Goal: Task Accomplishment & Management: Use online tool/utility

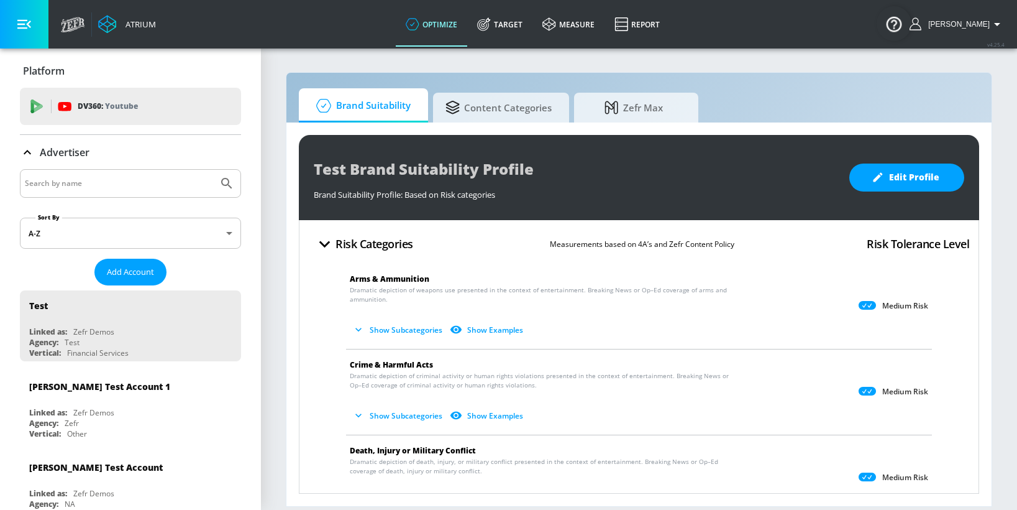
click at [78, 190] on input "Search by name" at bounding box center [119, 183] width 188 height 16
click at [213, 170] on button "Submit Search" at bounding box center [226, 183] width 27 height 27
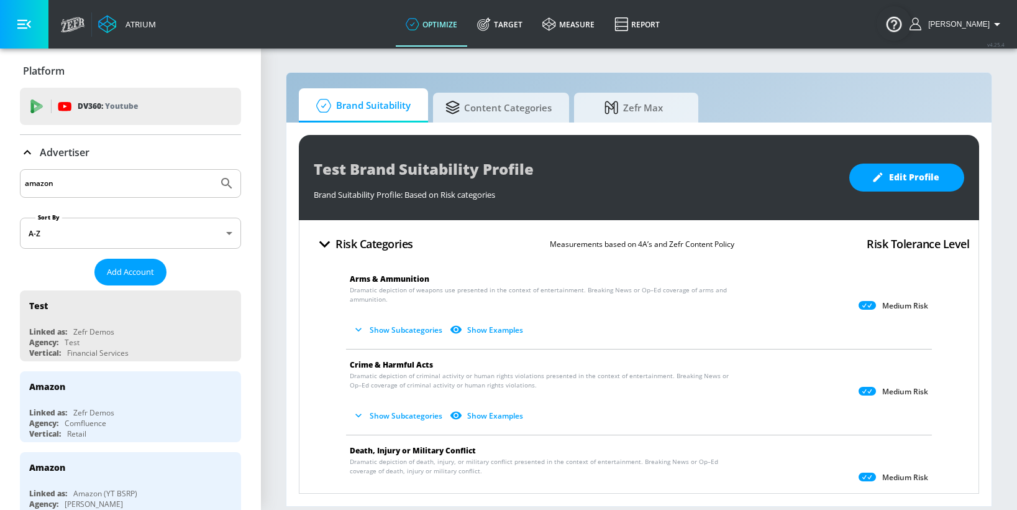
click at [115, 188] on input "amazon" at bounding box center [119, 183] width 188 height 16
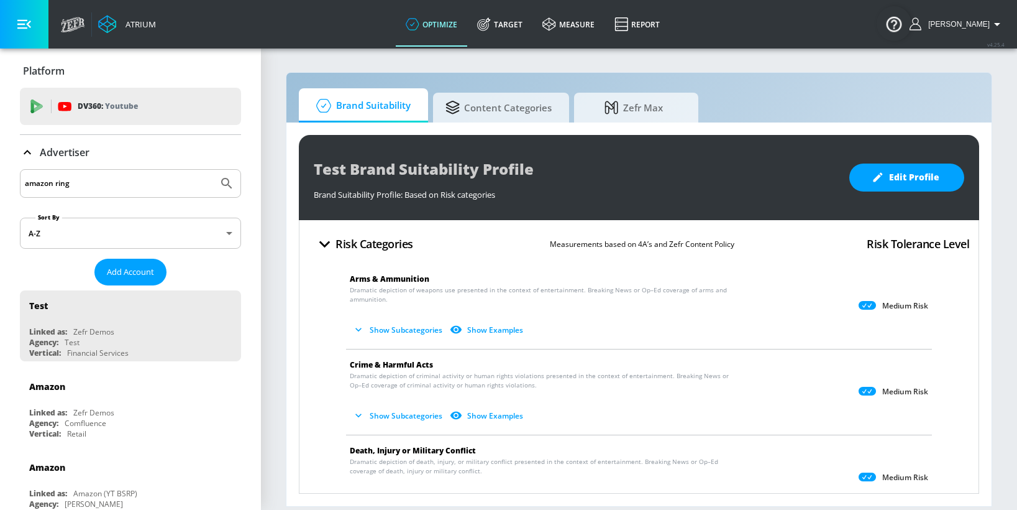
click at [213, 170] on button "Submit Search" at bounding box center [226, 183] width 27 height 27
click at [89, 188] on input "amazon ring" at bounding box center [119, 183] width 188 height 16
type input "amazon"
click at [213, 170] on button "Submit Search" at bounding box center [226, 183] width 27 height 27
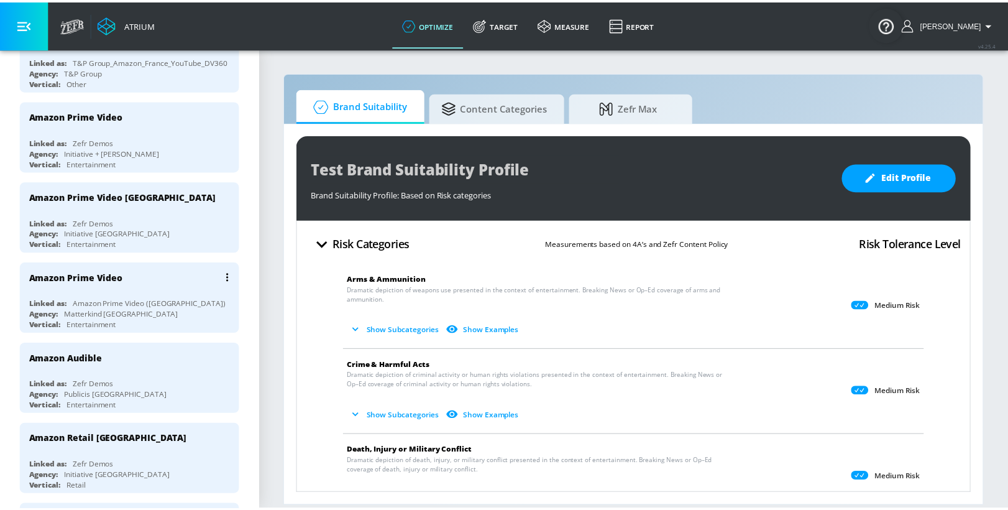
scroll to position [569, 0]
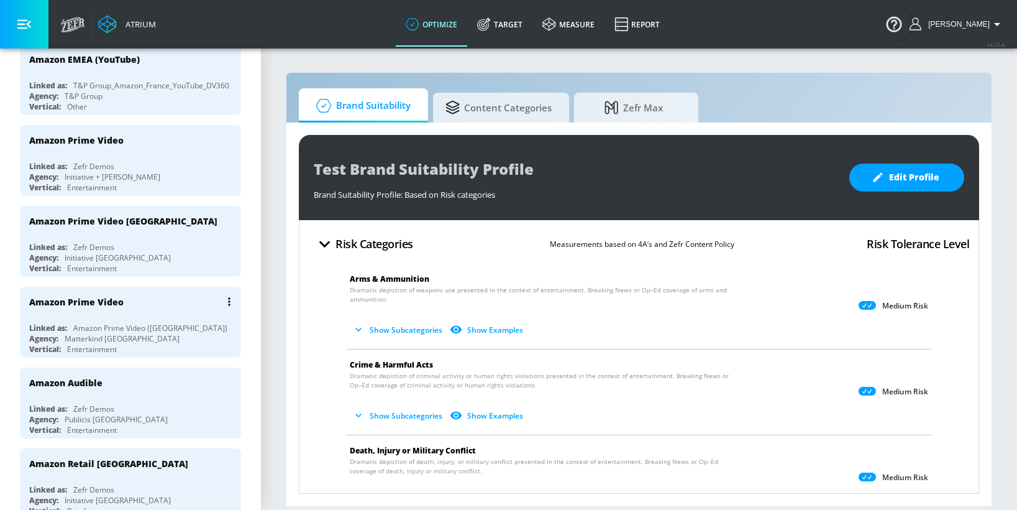
click at [144, 300] on div "Amazon Prime Video" at bounding box center [133, 301] width 209 height 30
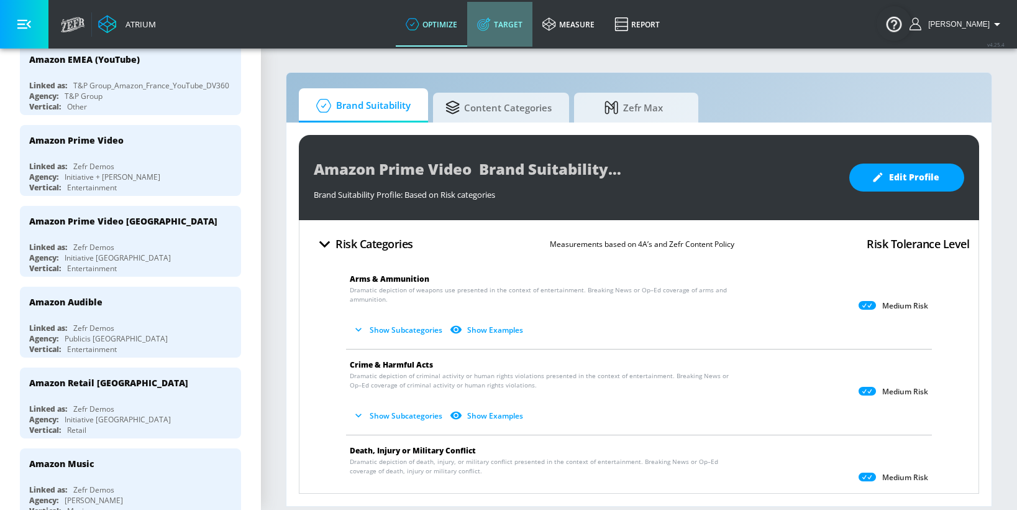
click at [518, 26] on link "Target" at bounding box center [499, 24] width 65 height 45
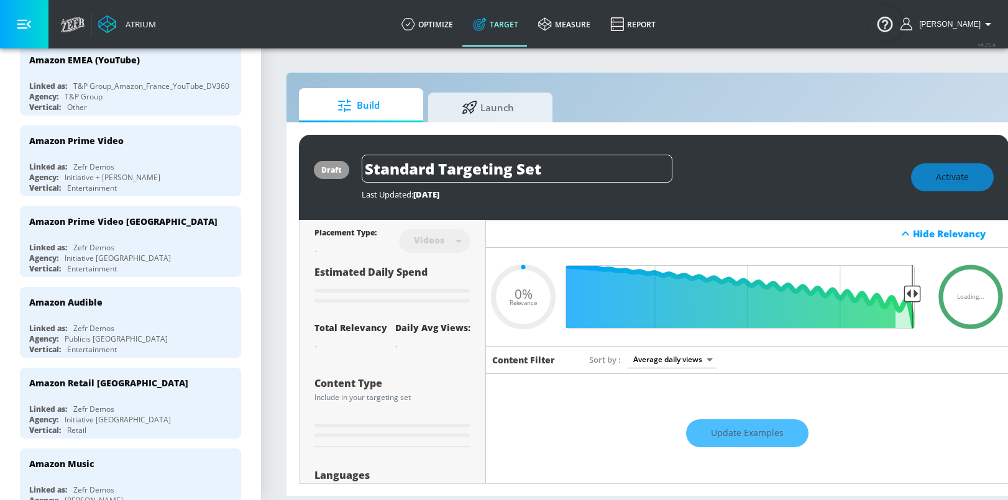
type input "0.05"
click at [475, 101] on icon at bounding box center [470, 106] width 16 height 14
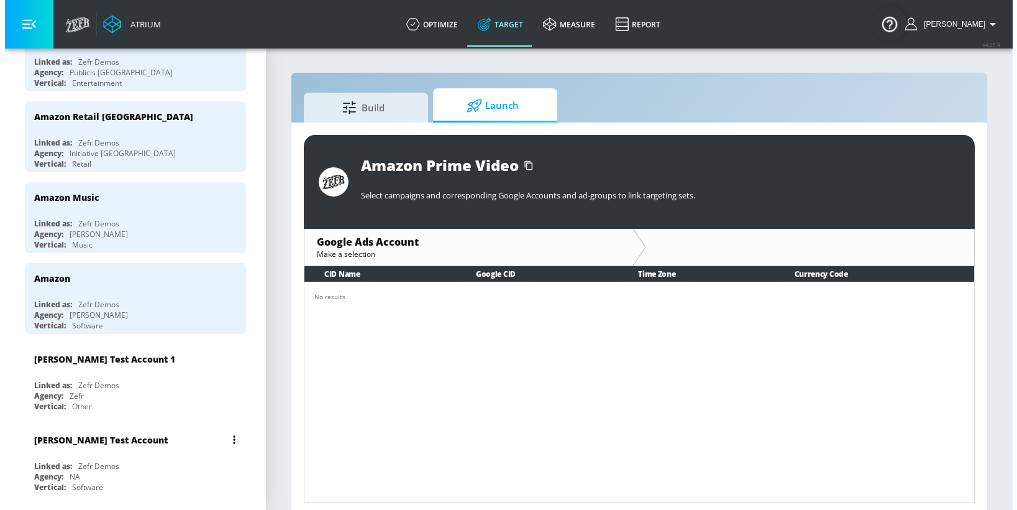
scroll to position [1023, 0]
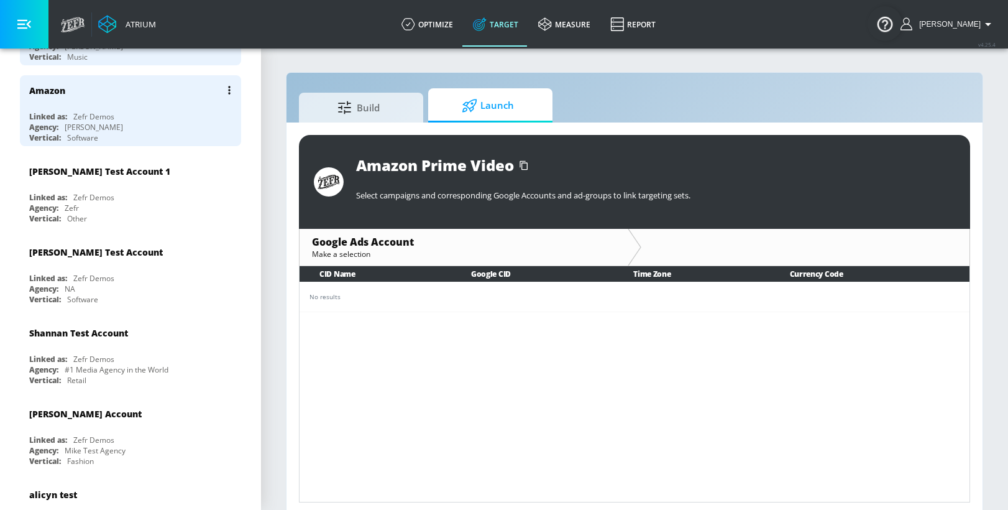
click at [119, 111] on div "Linked as: Zefr Demos" at bounding box center [133, 116] width 209 height 11
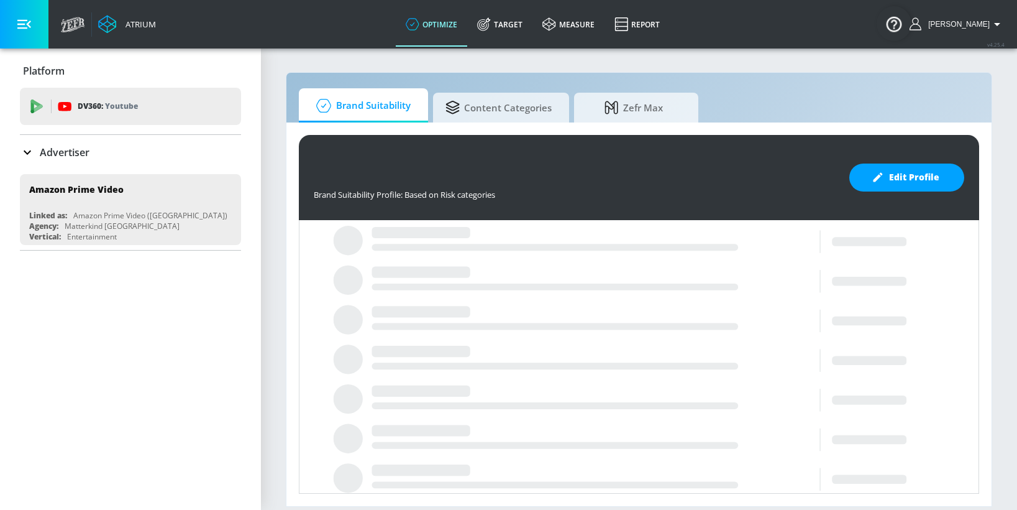
type input "Amazon Prime Video Brand Suitability Profile"
type input "Test Brand Suitability Profile"
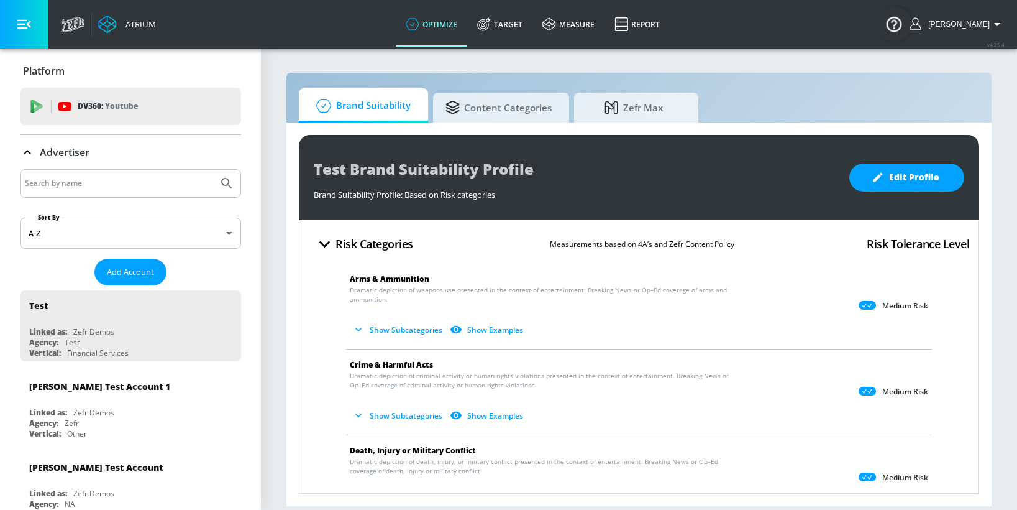
click at [99, 188] on input "Search by name" at bounding box center [119, 183] width 188 height 16
type input "amazon"
click at [213, 170] on button "Submit Search" at bounding box center [226, 183] width 27 height 27
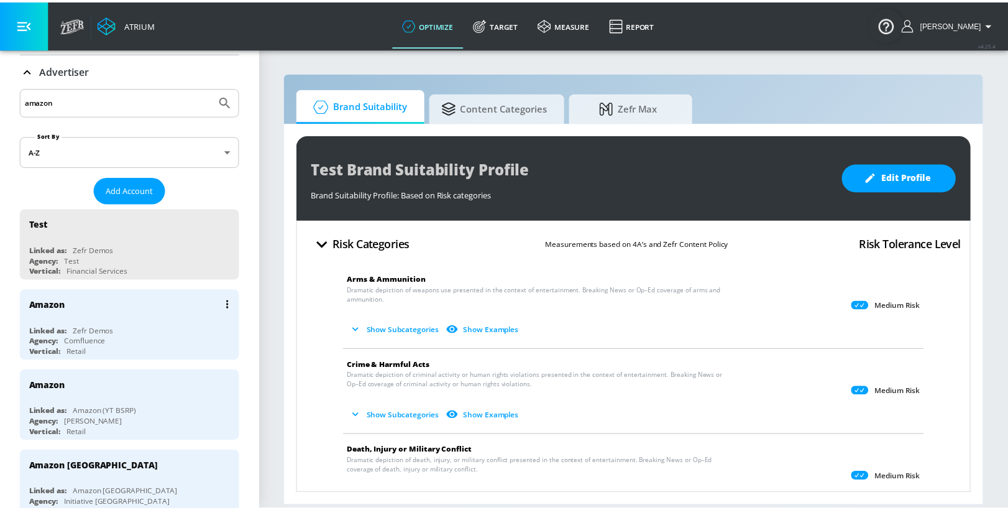
scroll to position [85, 0]
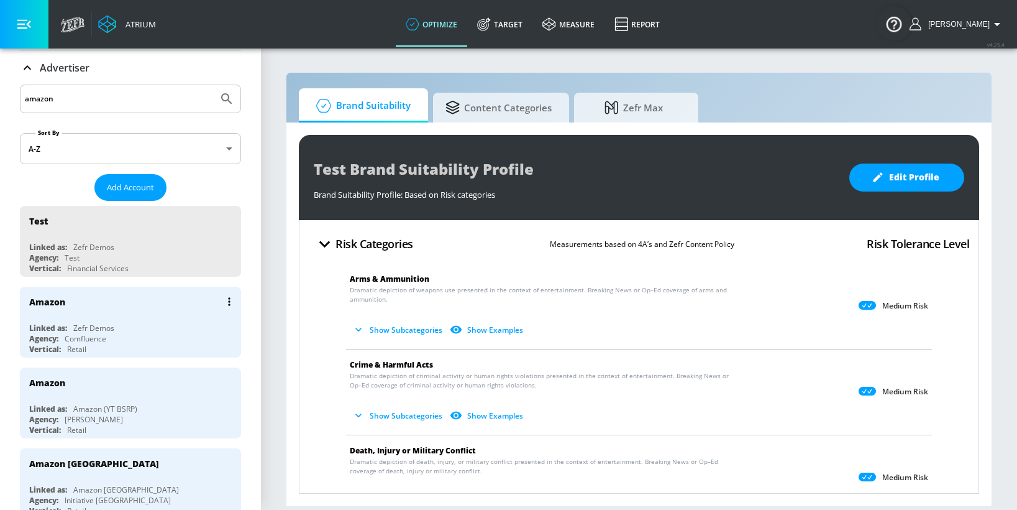
click at [112, 333] on div "Agency: Comfluence" at bounding box center [133, 338] width 209 height 11
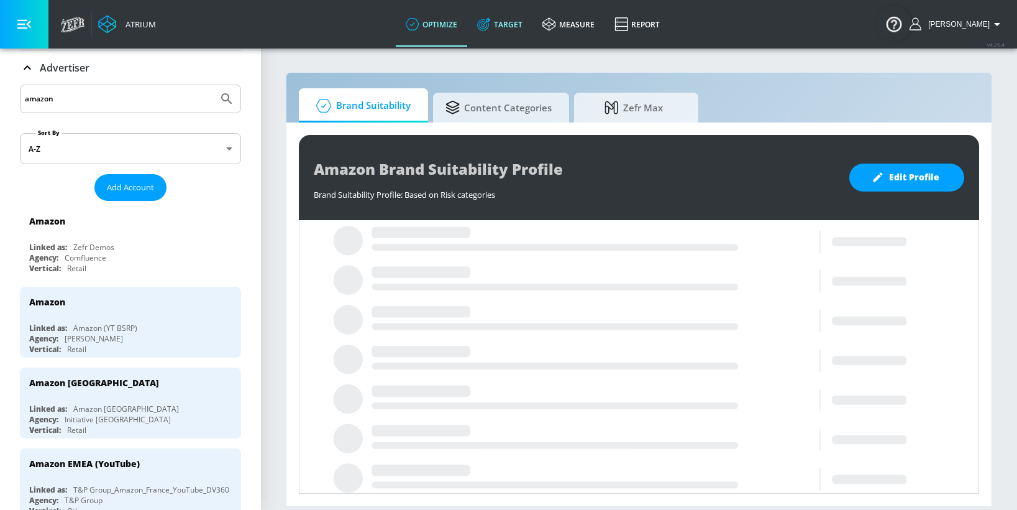
click at [533, 20] on link "Target" at bounding box center [499, 24] width 65 height 45
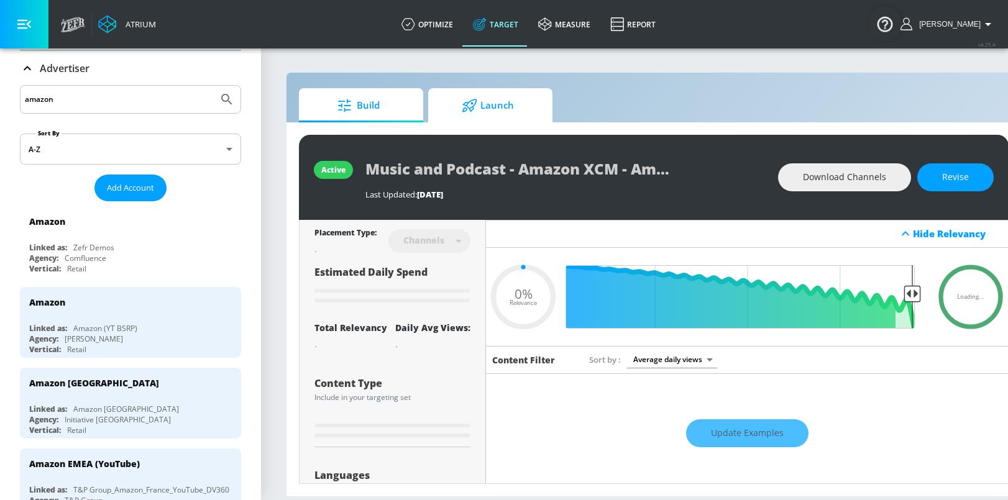
type input "0.05"
click at [480, 113] on span "Launch" at bounding box center [488, 106] width 94 height 30
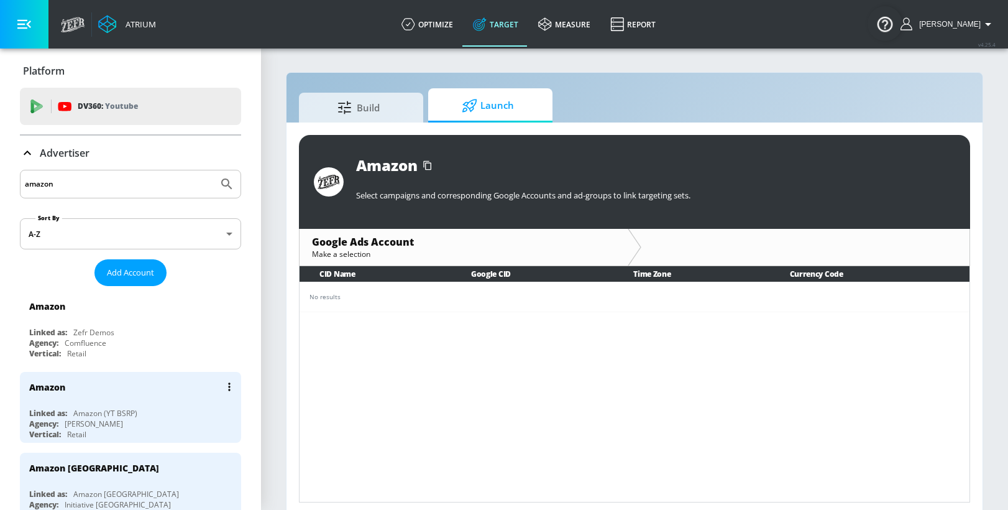
click at [123, 373] on div "Amazon" at bounding box center [133, 387] width 209 height 30
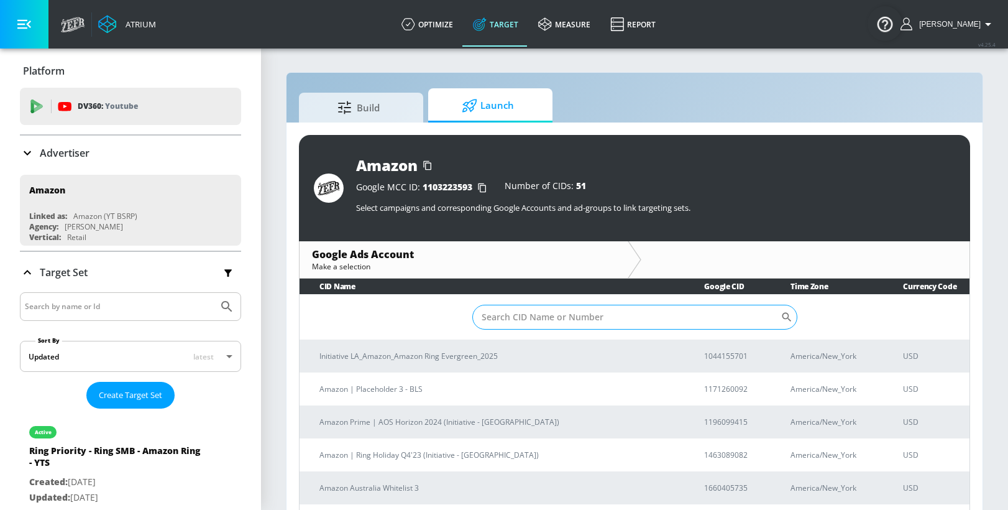
click at [509, 324] on input "Sort By" at bounding box center [626, 316] width 308 height 25
paste input "2705702788"
type input "2705702788"
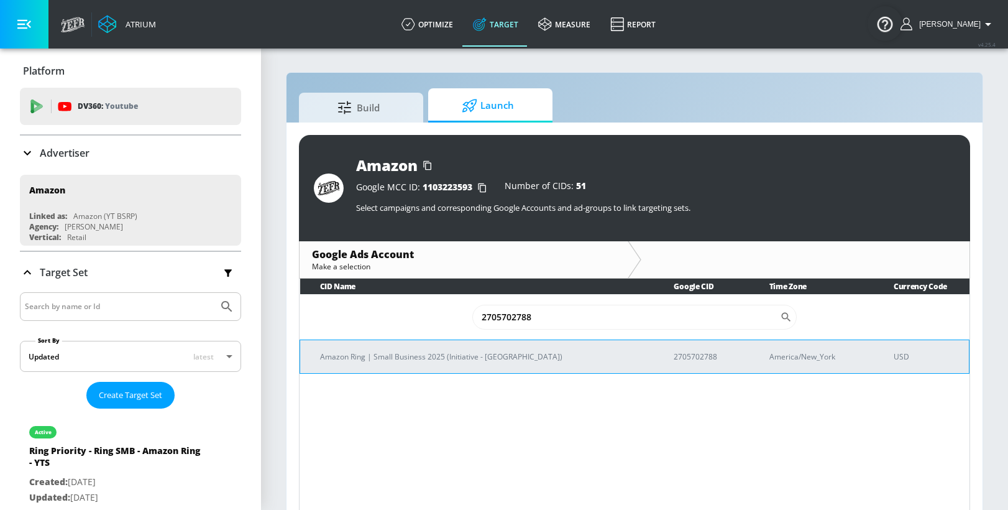
click at [447, 359] on p "Amazon Ring | Small Business 2025 (Initiative - [GEOGRAPHIC_DATA])" at bounding box center [482, 356] width 324 height 13
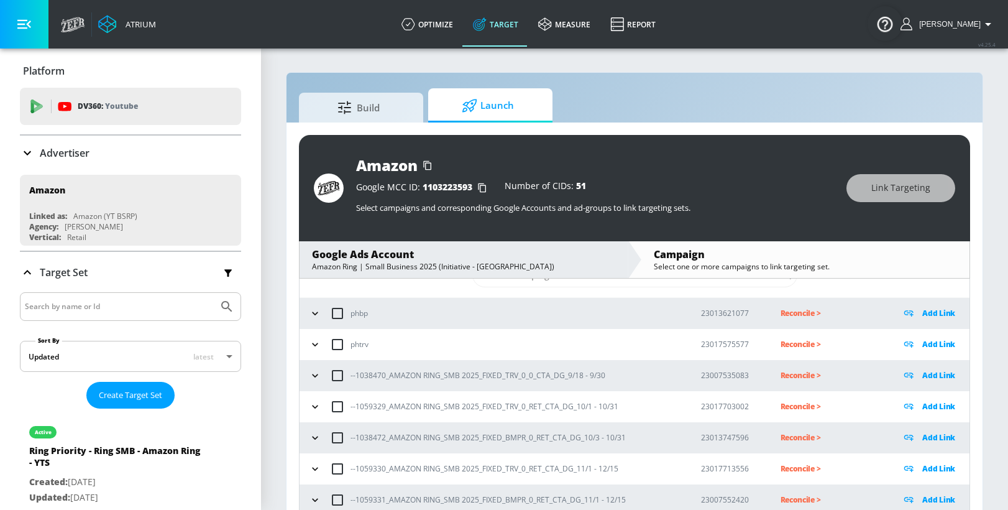
scroll to position [47, 0]
click at [309, 372] on icon "button" at bounding box center [315, 374] width 12 height 12
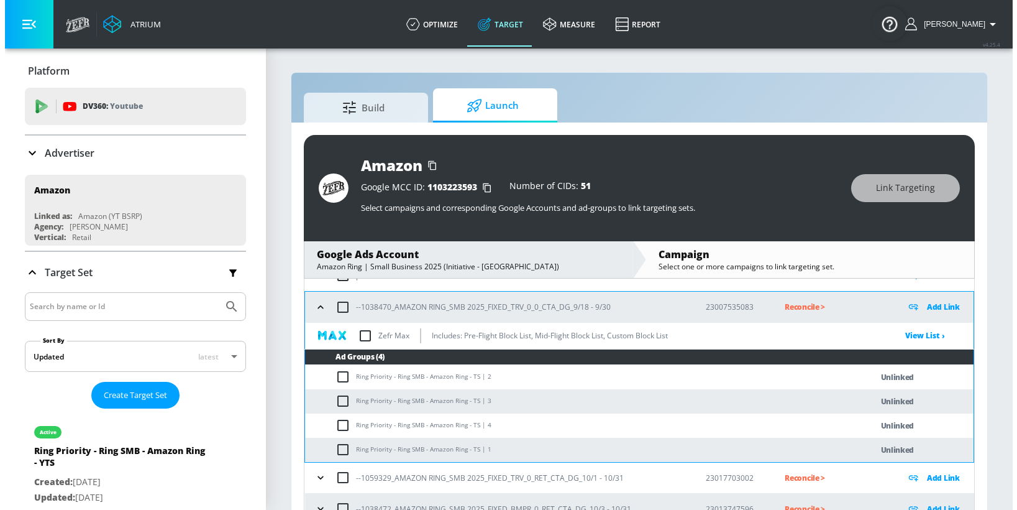
scroll to position [91, 0]
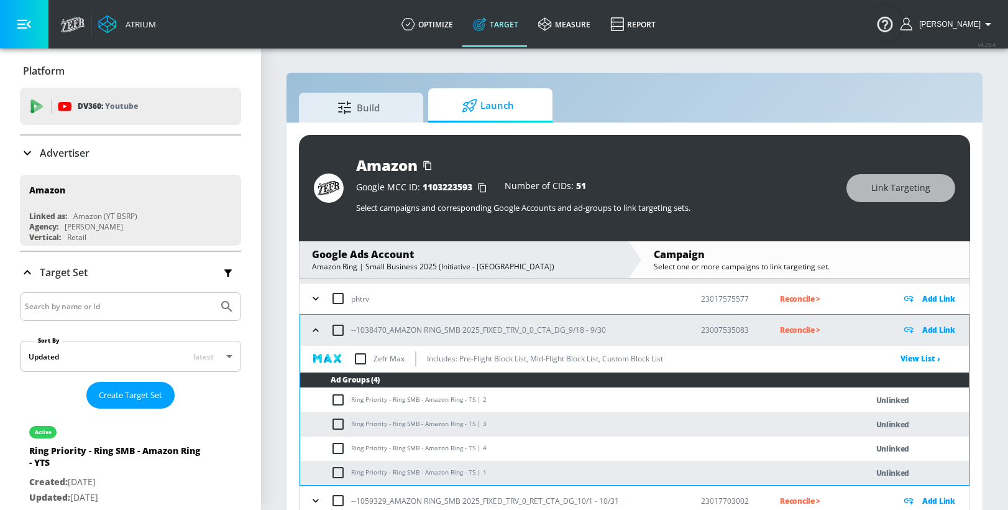
click at [948, 330] on div "Add Link" at bounding box center [935, 330] width 68 height 14
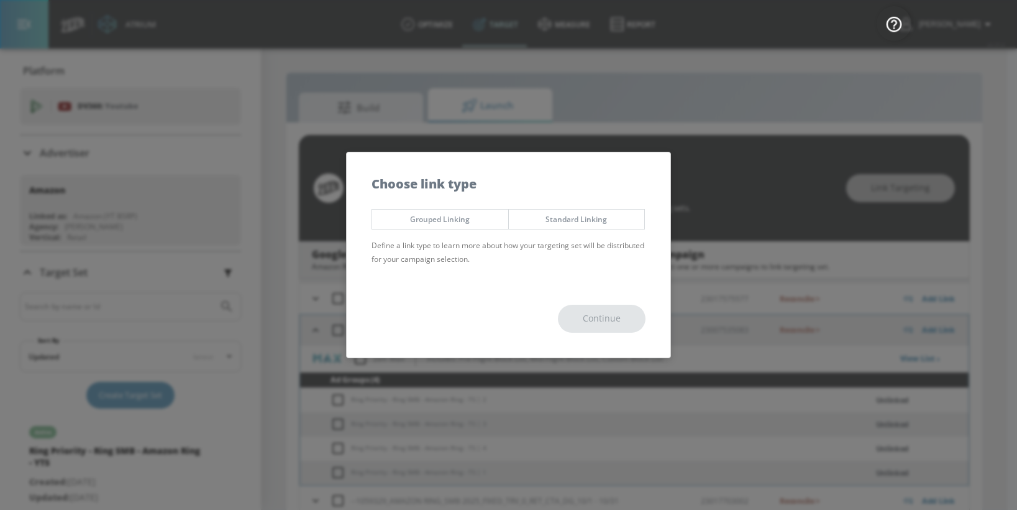
click at [416, 217] on span "Grouped Linking" at bounding box center [440, 219] width 117 height 13
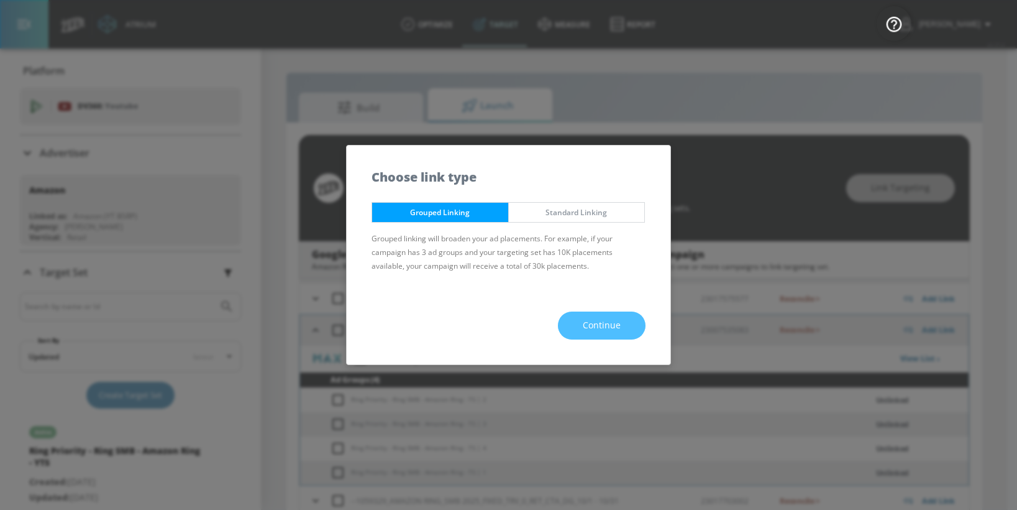
click at [600, 337] on button "Continue" at bounding box center [602, 325] width 88 height 28
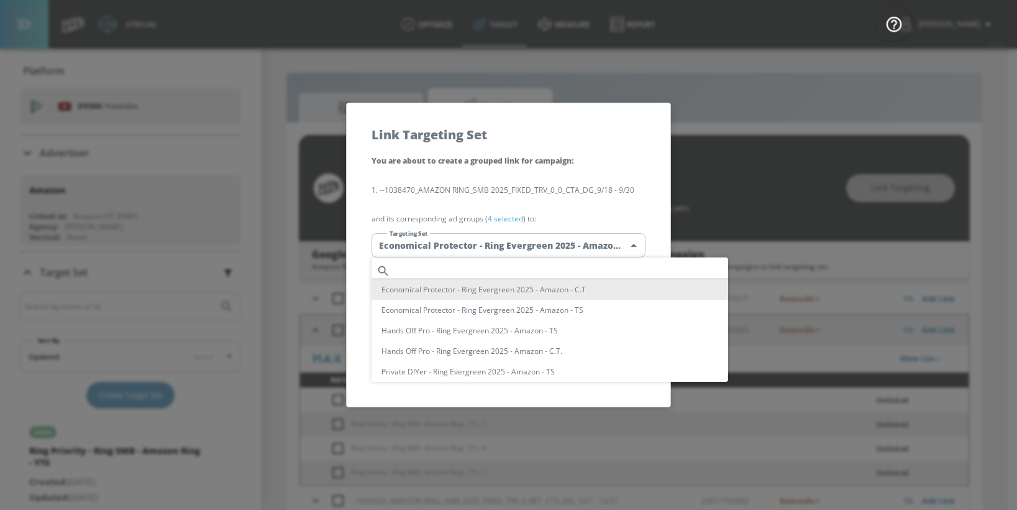
click at [442, 243] on body "Atrium optimize Target measure Report optimize Target measure Report v 4.25.4 […" at bounding box center [508, 264] width 1017 height 528
click at [423, 267] on input "text" at bounding box center [561, 270] width 333 height 17
paste input "2705702788"
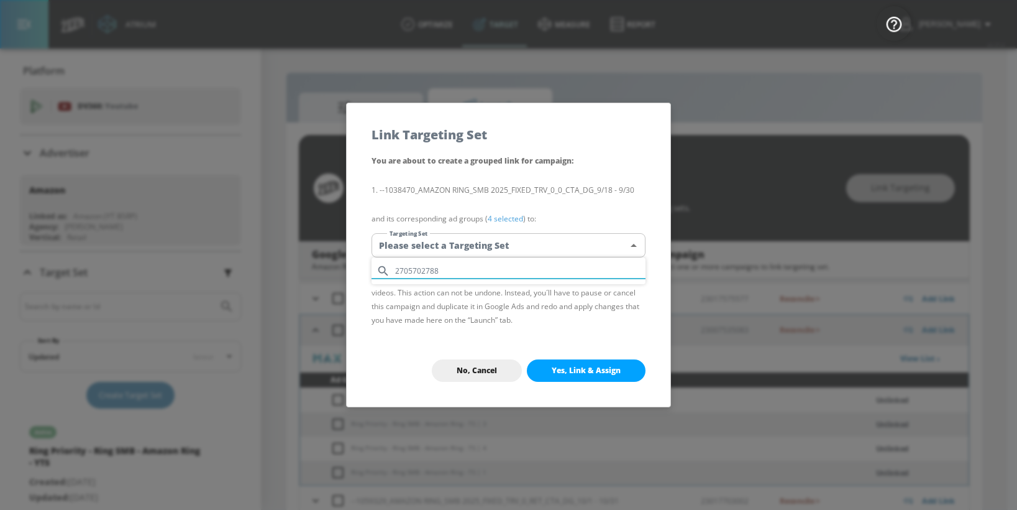
drag, startPoint x: 451, startPoint y: 266, endPoint x: 324, endPoint y: 268, distance: 126.8
click at [324, 268] on div "2705702788" at bounding box center [508, 255] width 1017 height 510
paste input "Ring Priority - Ring SMB - Amazon Ring - TS"
type input "Ring Priority - Ring SMB - Amazon Ring - TS"
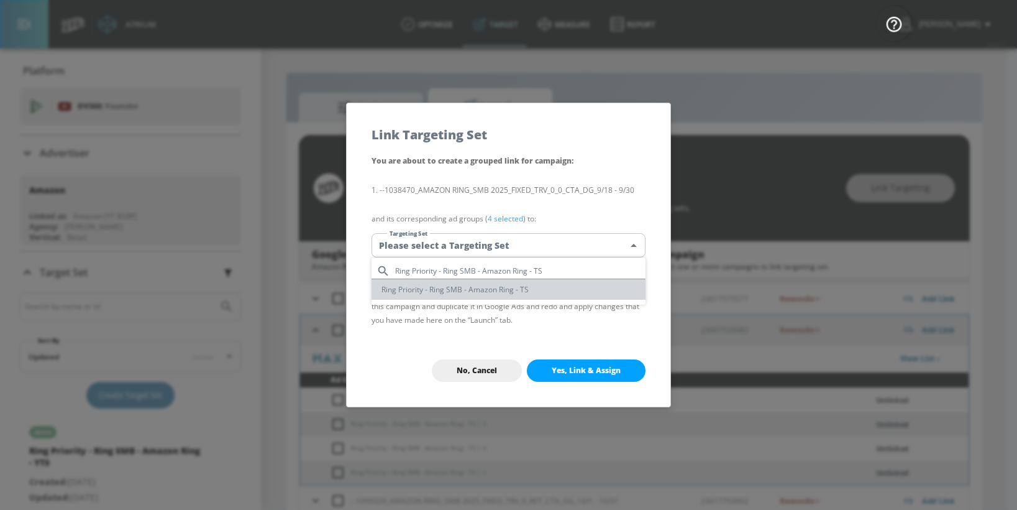
click at [398, 290] on li "Ring Priority - Ring SMB - Amazon Ring - TS" at bounding box center [509, 289] width 274 height 21
type input "798e5b1e-8c65-48c9-b4c9-e0fcd69dd433"
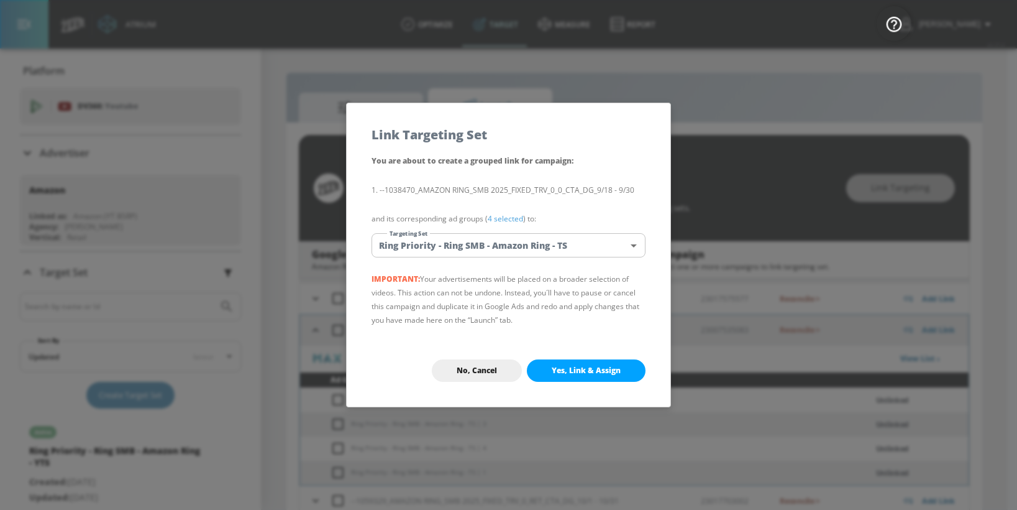
click at [568, 368] on span "Yes, Link & Assign" at bounding box center [586, 370] width 69 height 10
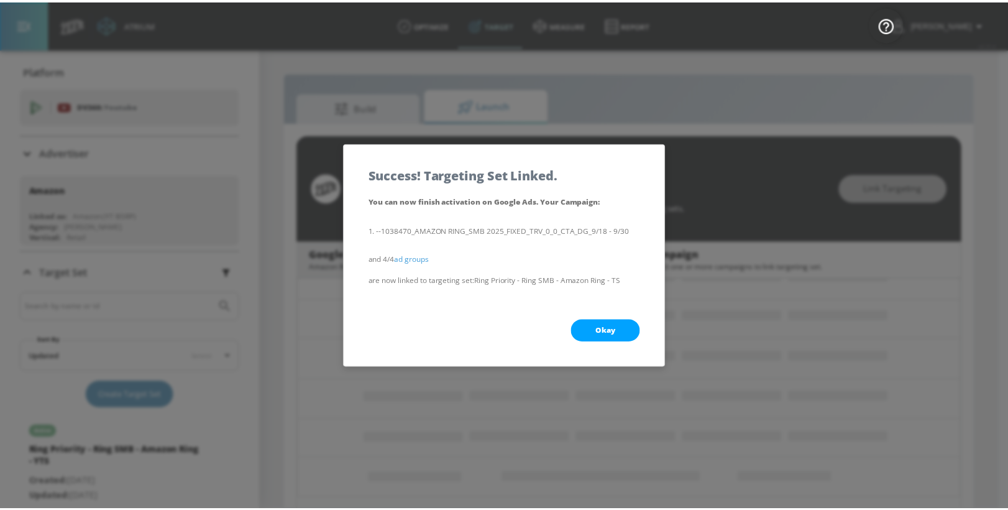
scroll to position [47, 0]
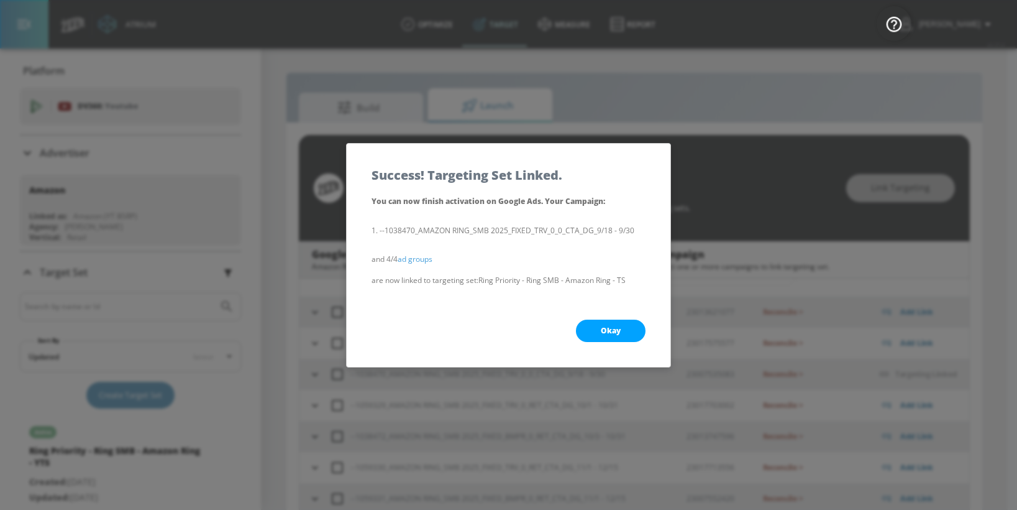
click at [631, 324] on button "Okay" at bounding box center [611, 330] width 70 height 22
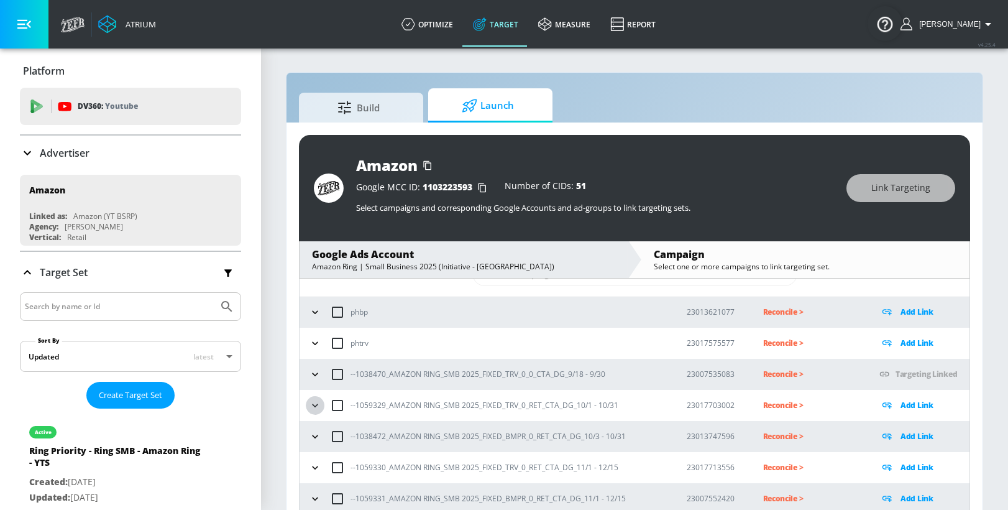
click at [319, 406] on icon "button" at bounding box center [315, 405] width 12 height 12
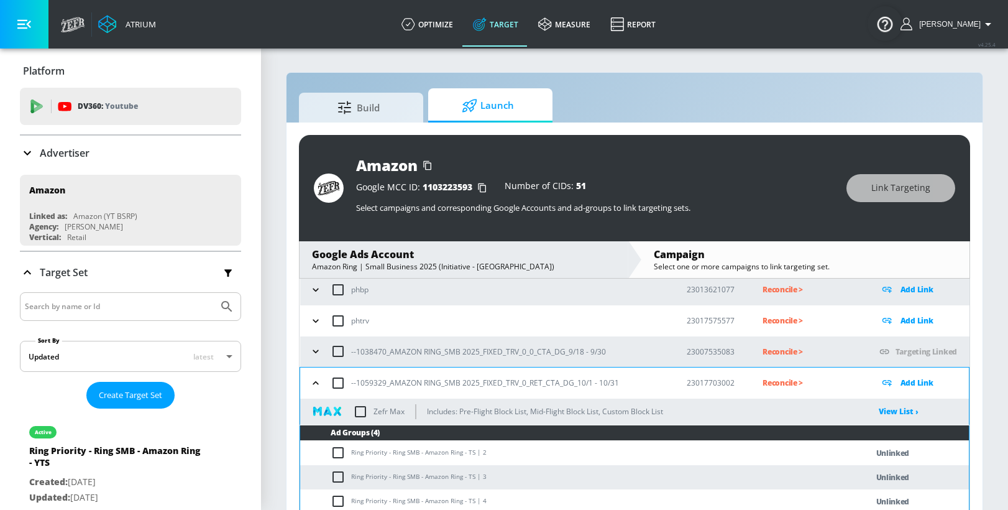
scroll to position [83, 0]
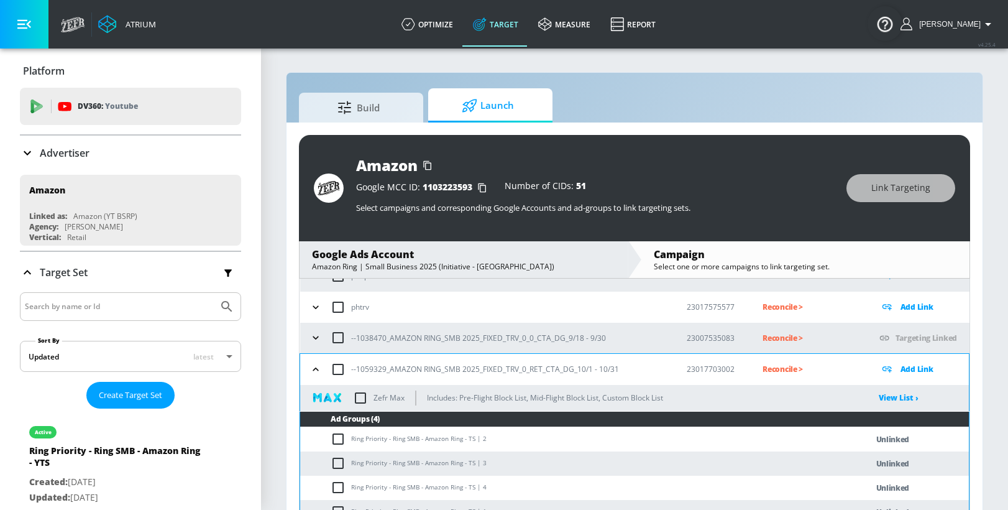
click at [915, 368] on p "Add Link" at bounding box center [916, 369] width 33 height 14
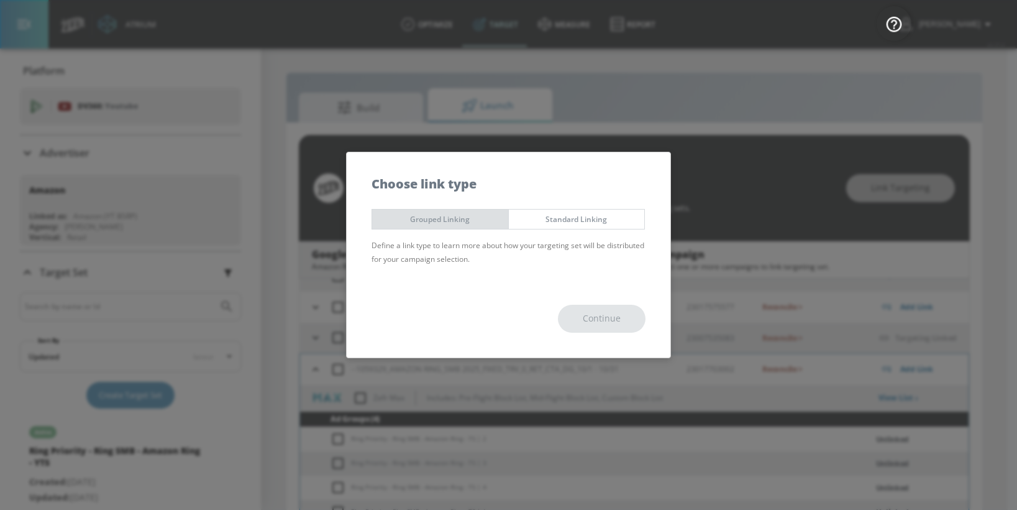
click at [403, 219] on span "Grouped Linking" at bounding box center [440, 219] width 117 height 13
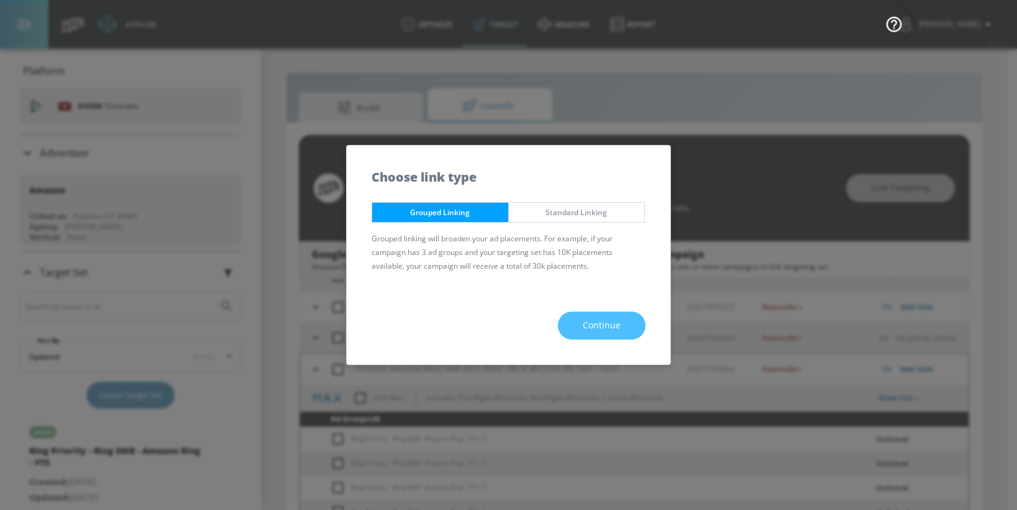
click at [622, 326] on button "Continue" at bounding box center [602, 325] width 88 height 28
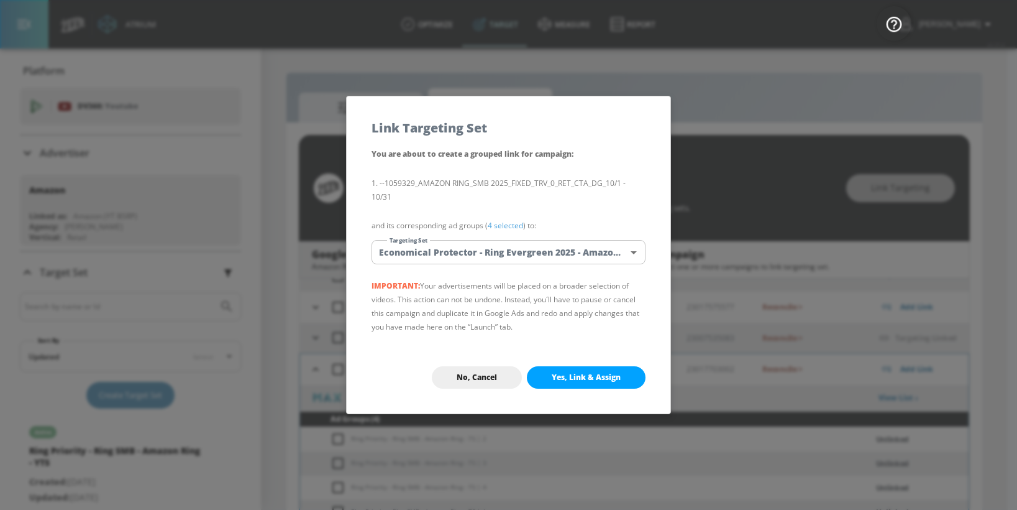
click at [518, 262] on body "Atrium optimize Target measure Report optimize Target measure Report v 4.25.4 […" at bounding box center [508, 264] width 1017 height 528
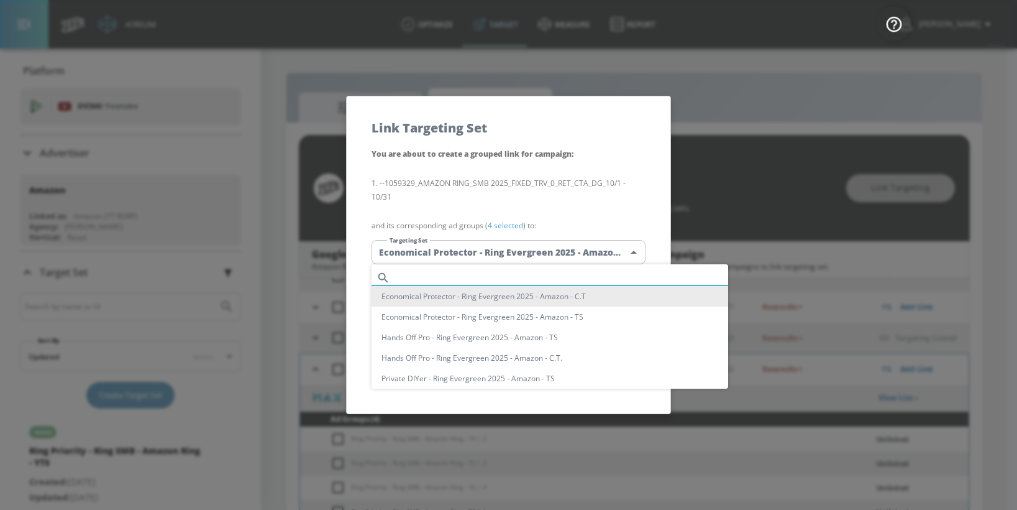
click at [426, 280] on input "text" at bounding box center [561, 277] width 333 height 17
paste input "Ring Priority - Ring SMB - Amazon Ring - TS"
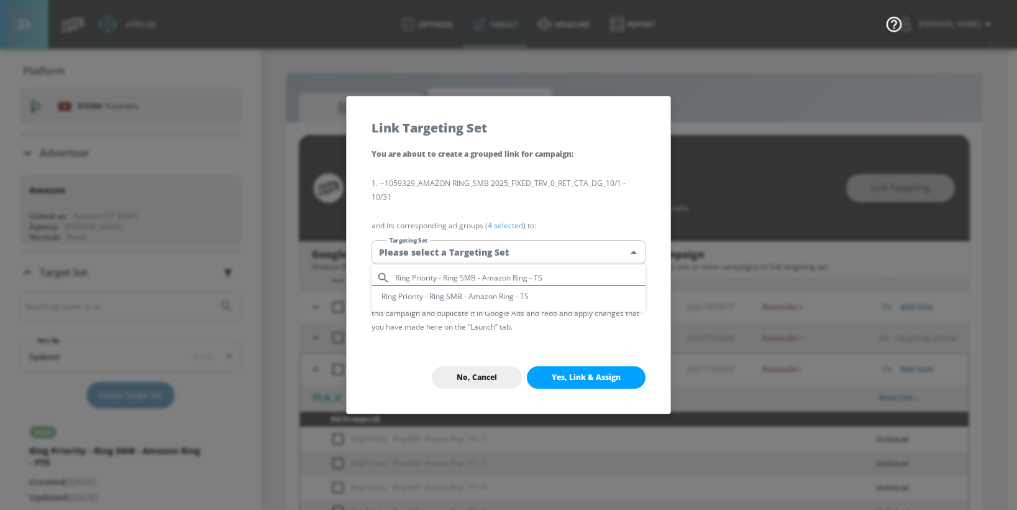
type input "Ring Priority - Ring SMB - Amazon Ring - TS"
click at [426, 300] on li "Ring Priority - Ring SMB - Amazon Ring - TS" at bounding box center [509, 296] width 274 height 21
type input "798e5b1e-8c65-48c9-b4c9-e0fcd69dd433"
click at [590, 374] on span "Yes, Link & Assign" at bounding box center [586, 377] width 69 height 10
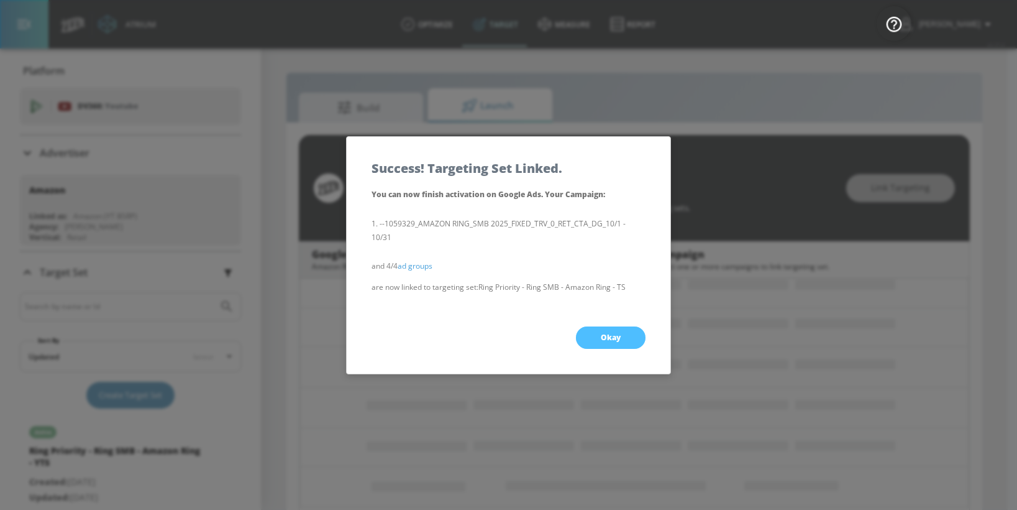
click at [605, 344] on button "Okay" at bounding box center [611, 337] width 70 height 22
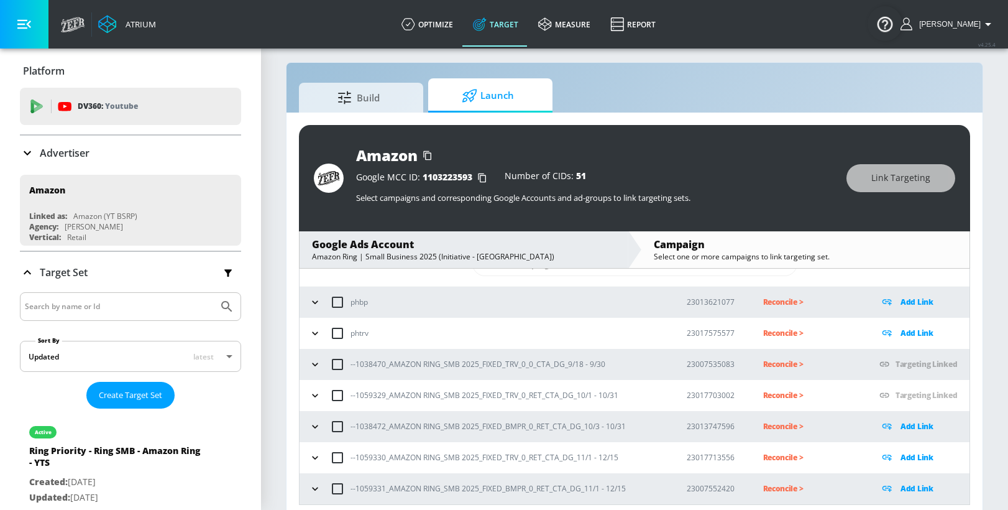
scroll to position [18, 0]
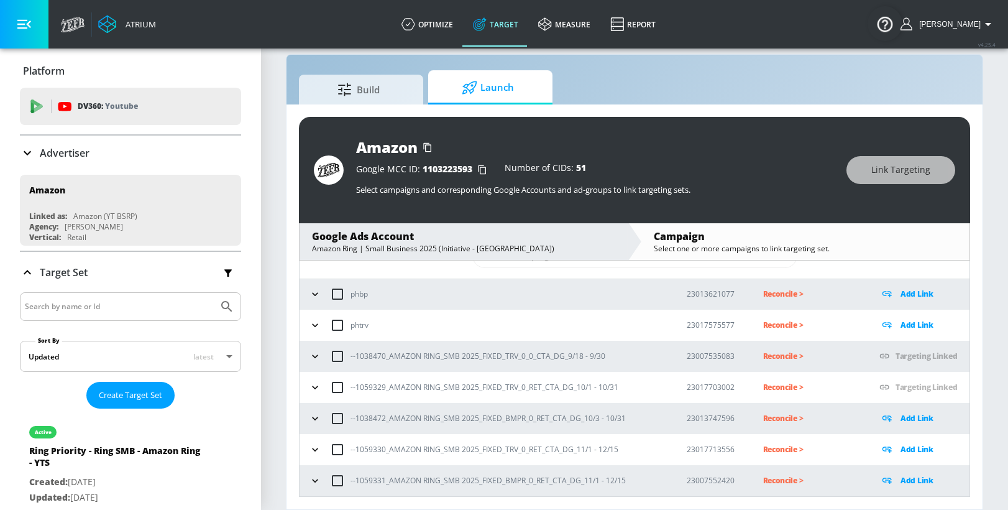
click at [913, 449] on p "Add Link" at bounding box center [916, 449] width 33 height 14
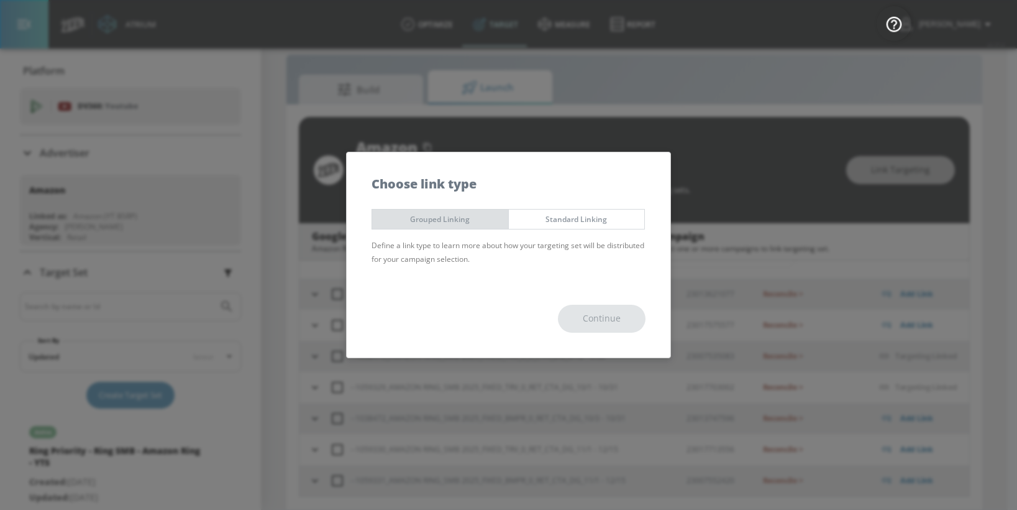
click at [454, 219] on span "Grouped Linking" at bounding box center [440, 219] width 117 height 13
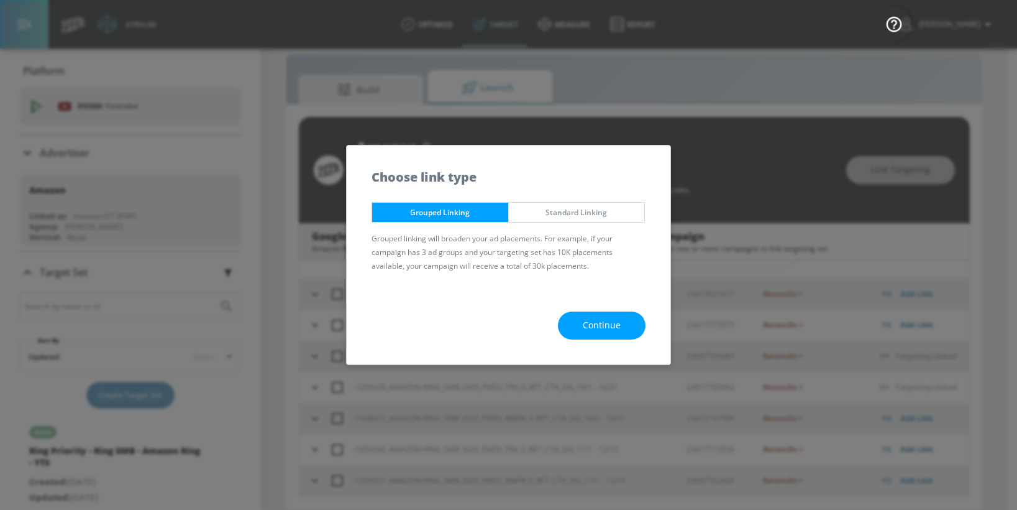
click at [626, 329] on button "Continue" at bounding box center [602, 325] width 88 height 28
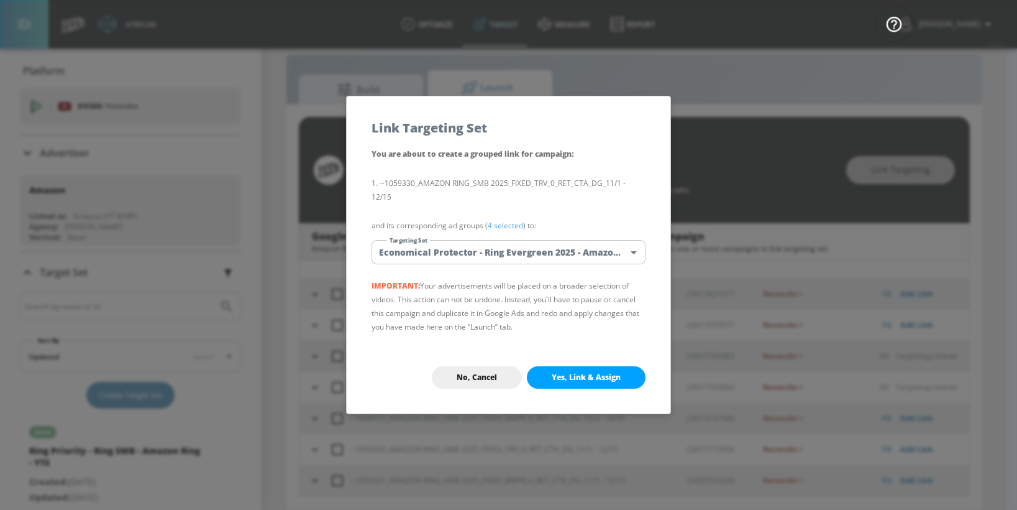
click at [476, 249] on body "Atrium optimize Target measure Report optimize Target measure Report v 4.25.4 […" at bounding box center [508, 246] width 1017 height 528
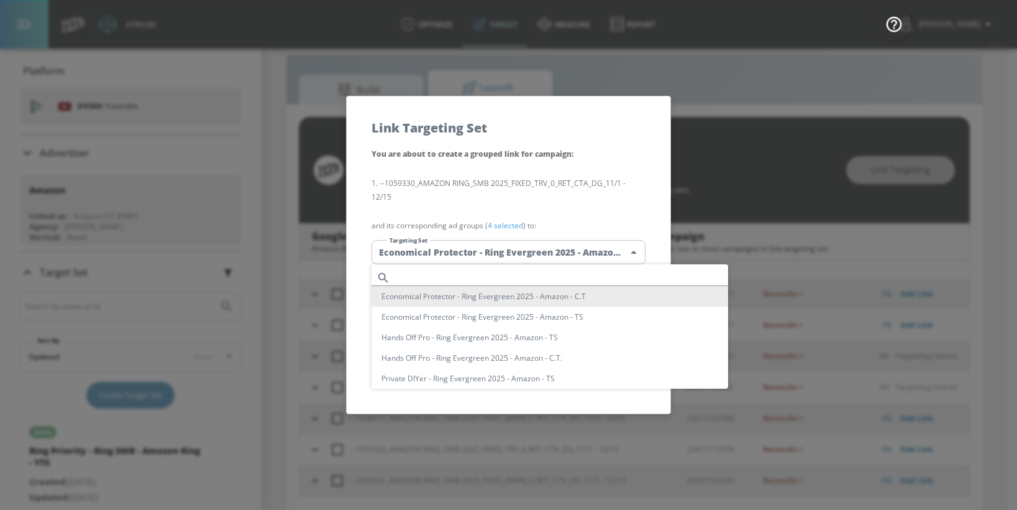
click at [460, 271] on input "text" at bounding box center [561, 277] width 333 height 17
paste input "Ring Priority - Ring SMB - Amazon Ring - TS"
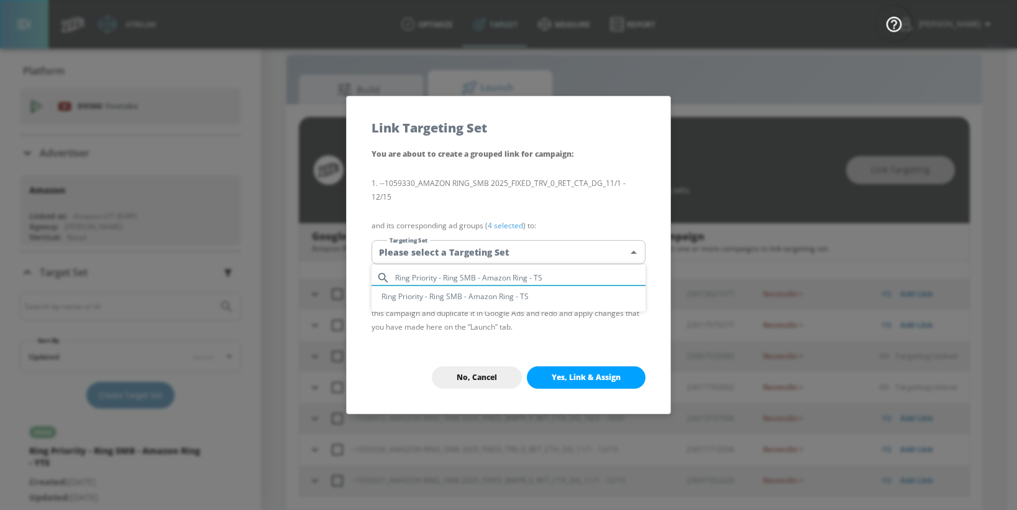
type input "Ring Priority - Ring SMB - Amazon Ring - TS"
click at [469, 300] on li "Ring Priority - Ring SMB - Amazon Ring - TS" at bounding box center [509, 296] width 274 height 21
type input "798e5b1e-8c65-48c9-b4c9-e0fcd69dd433"
click at [575, 378] on span "Yes, Link & Assign" at bounding box center [586, 377] width 69 height 10
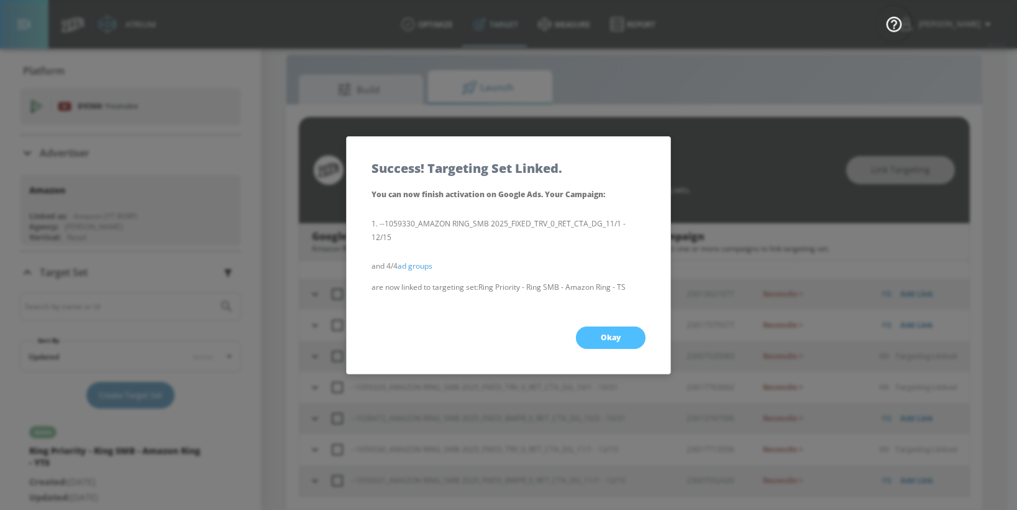
click at [611, 330] on button "Okay" at bounding box center [611, 337] width 70 height 22
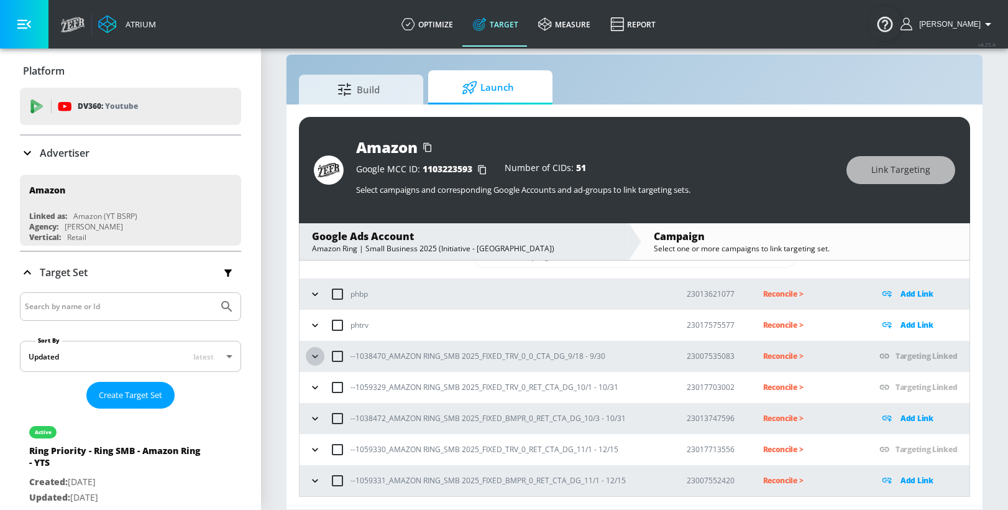
click at [312, 350] on icon "button" at bounding box center [315, 356] width 12 height 12
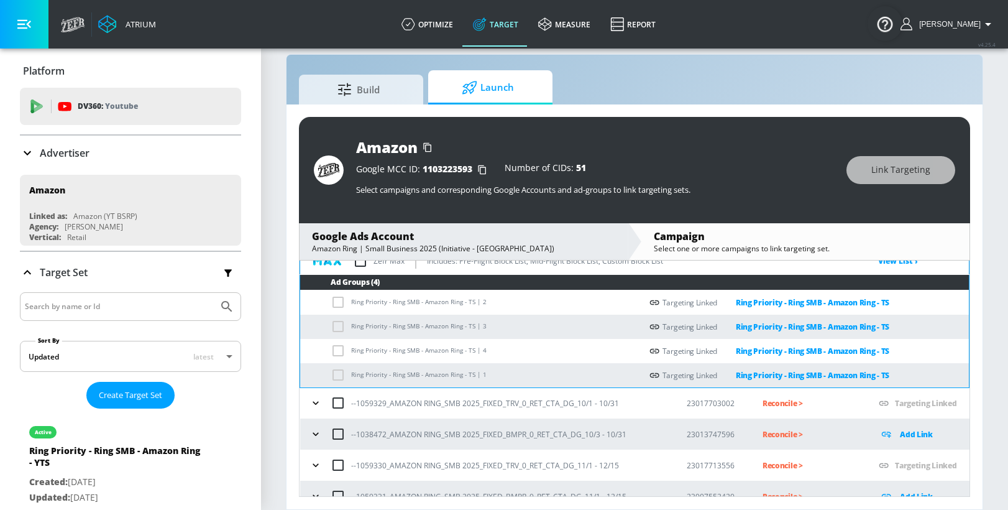
scroll to position [180, 0]
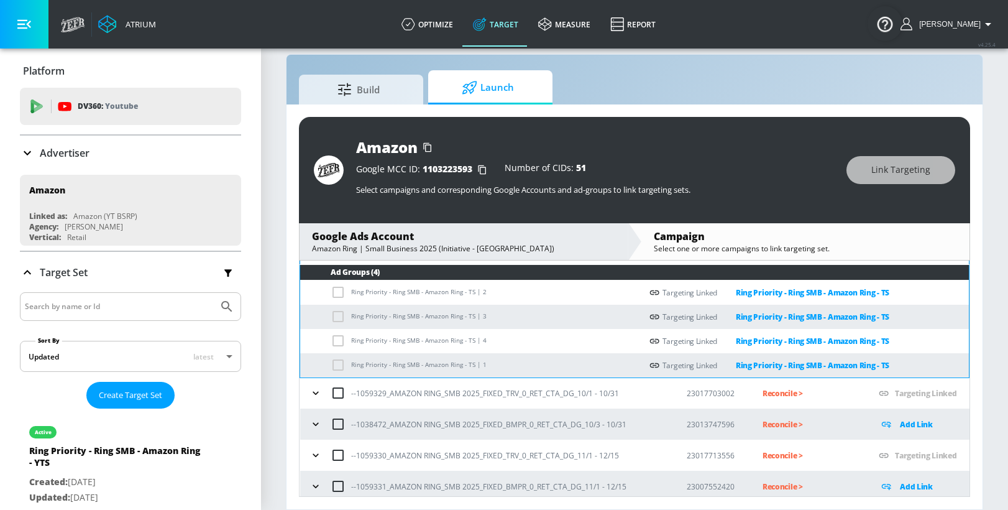
click at [314, 385] on button "button" at bounding box center [315, 392] width 19 height 19
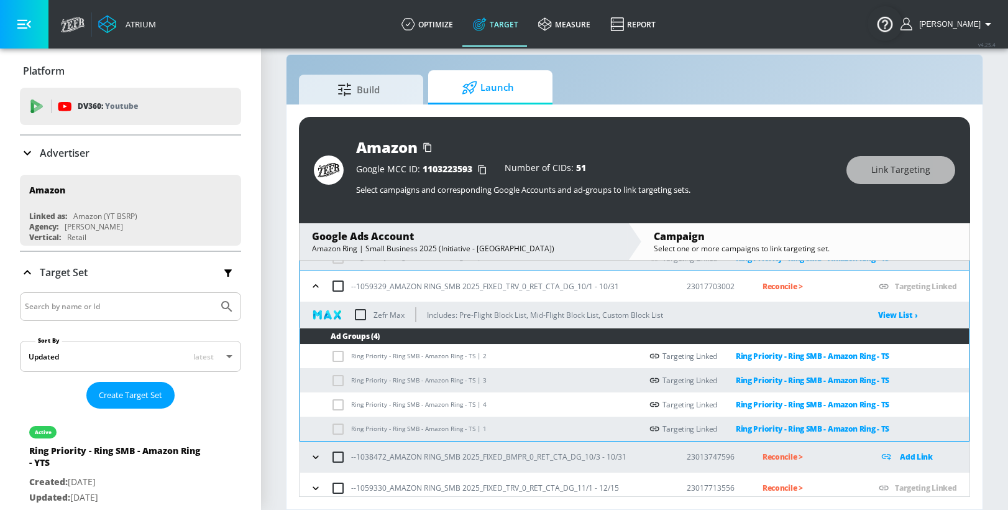
scroll to position [326, 0]
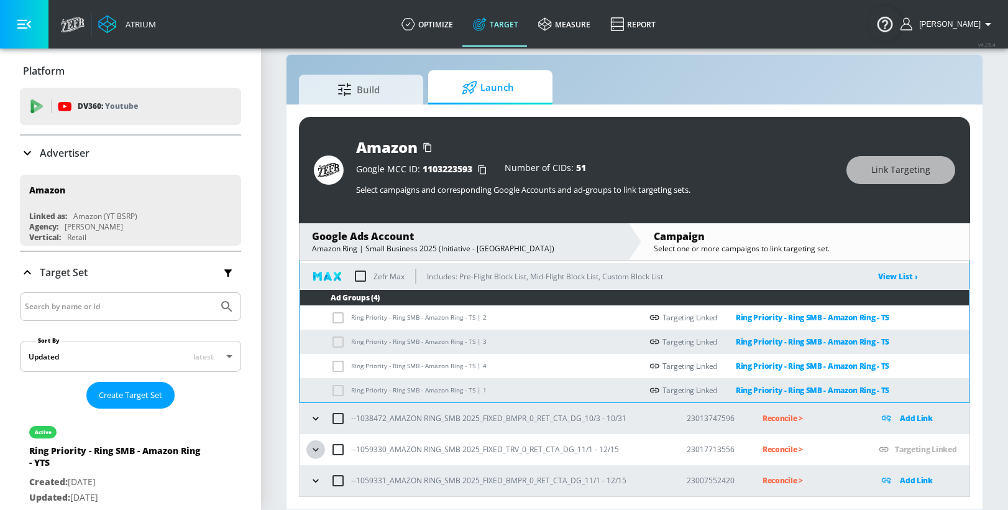
click at [318, 449] on icon "button" at bounding box center [315, 449] width 12 height 12
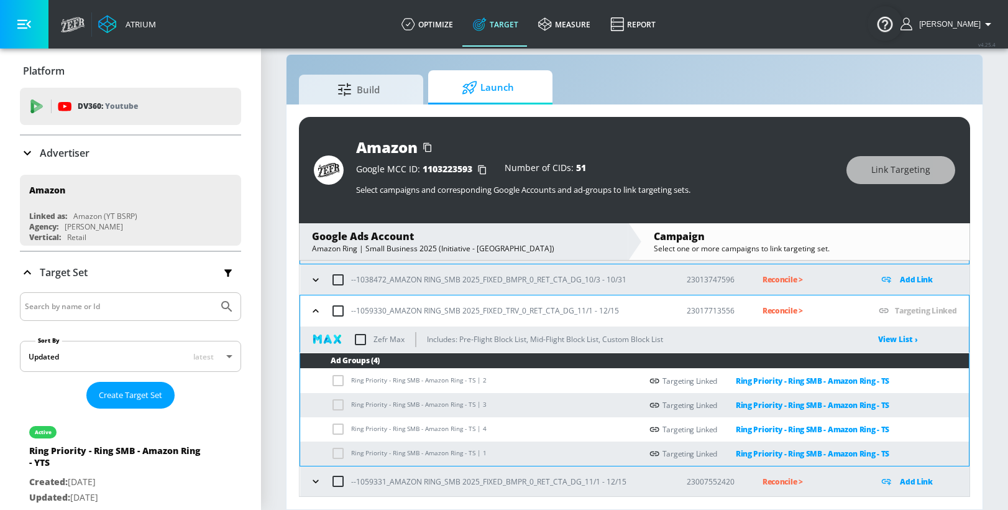
scroll to position [465, 0]
click at [208, 499] on icon "list of Target Set" at bounding box center [211, 495] width 7 height 7
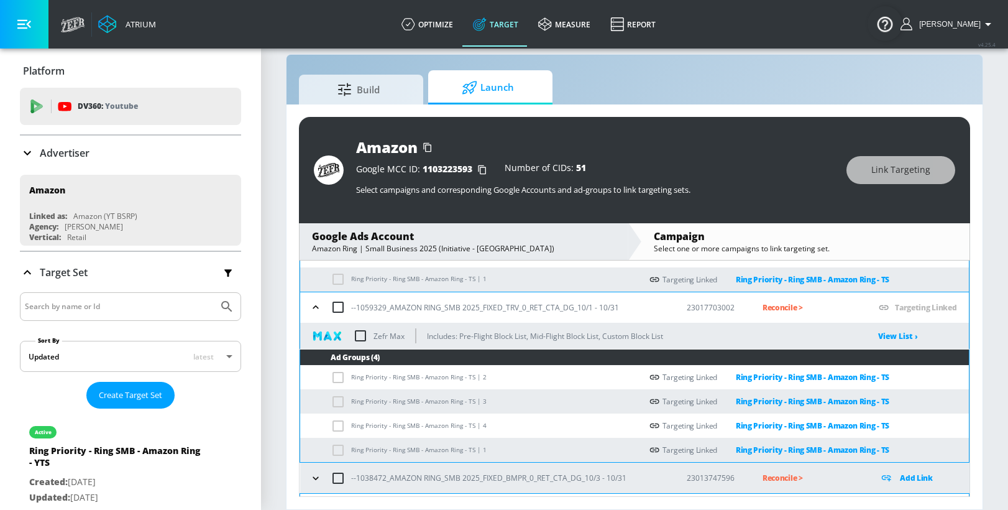
scroll to position [145, 0]
